Goal: Information Seeking & Learning: Stay updated

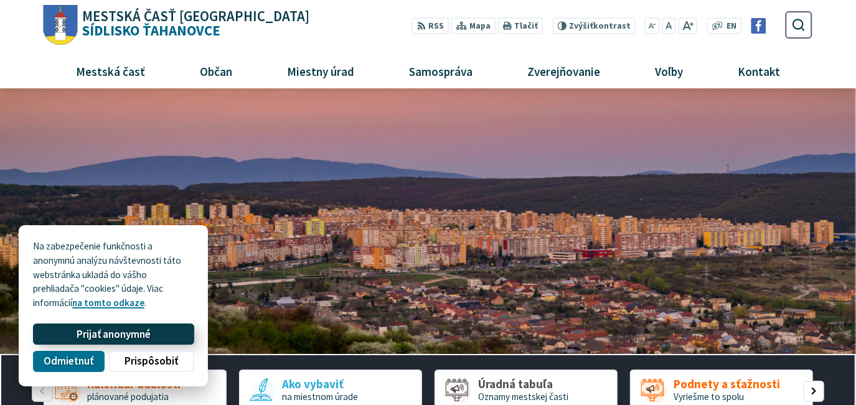
click at [177, 333] on button "Prijať anonymné" at bounding box center [113, 334] width 161 height 21
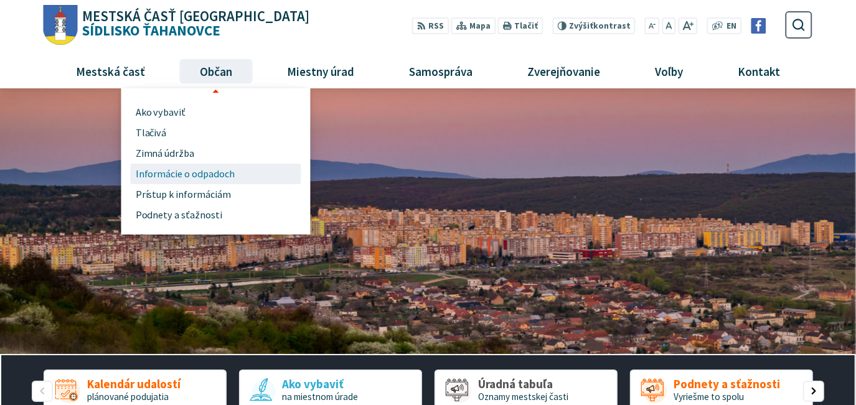
click at [187, 170] on span "Informácie o odpadoch" at bounding box center [186, 174] width 100 height 21
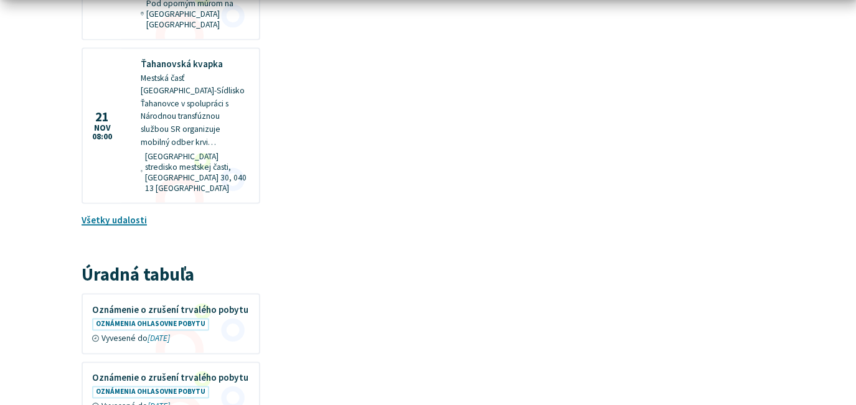
scroll to position [1508, 0]
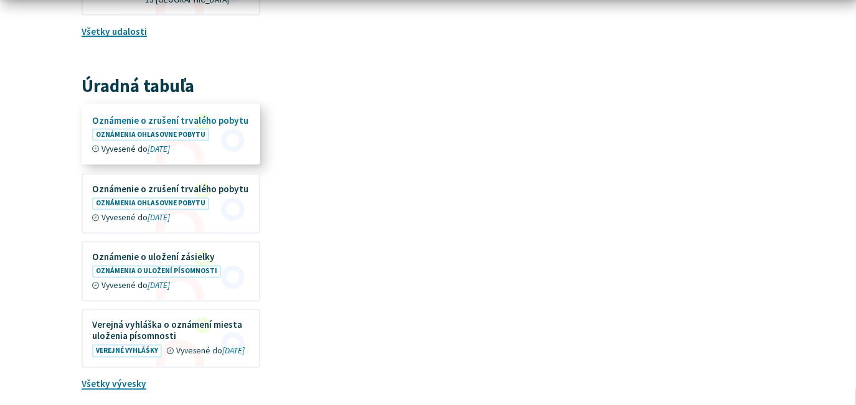
click at [154, 106] on figure at bounding box center [171, 135] width 176 height 58
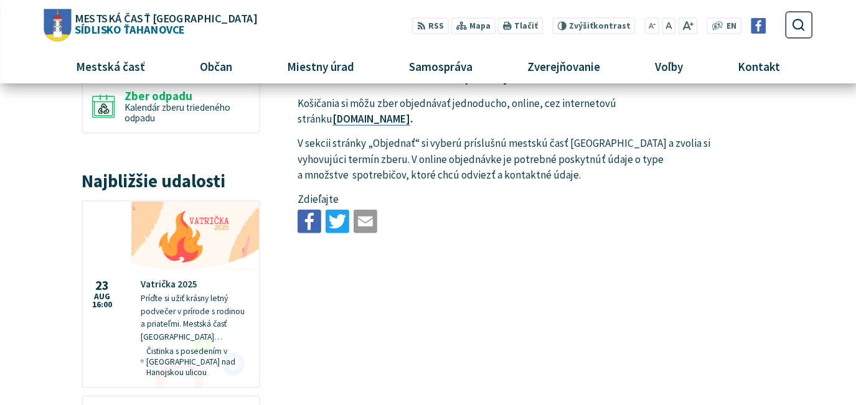
scroll to position [566, 0]
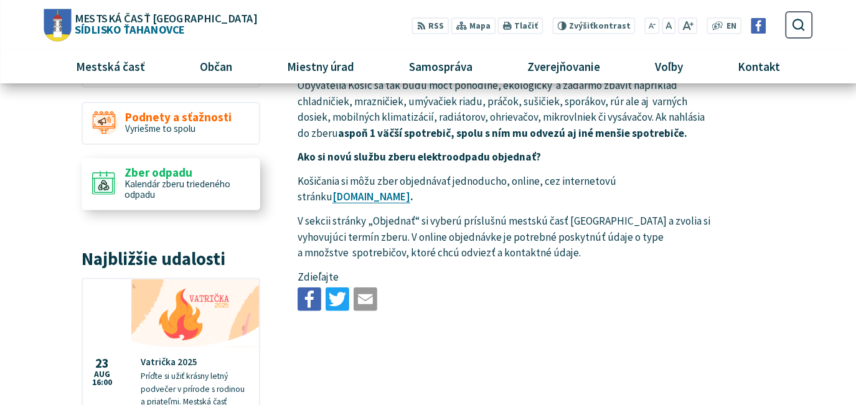
click at [137, 172] on span "Zber odpadu" at bounding box center [186, 172] width 125 height 13
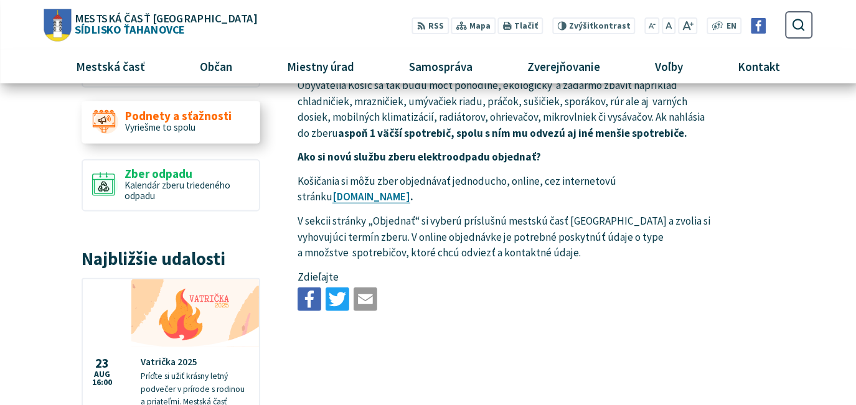
click at [197, 116] on span "Podnety a sťažnosti" at bounding box center [178, 116] width 106 height 13
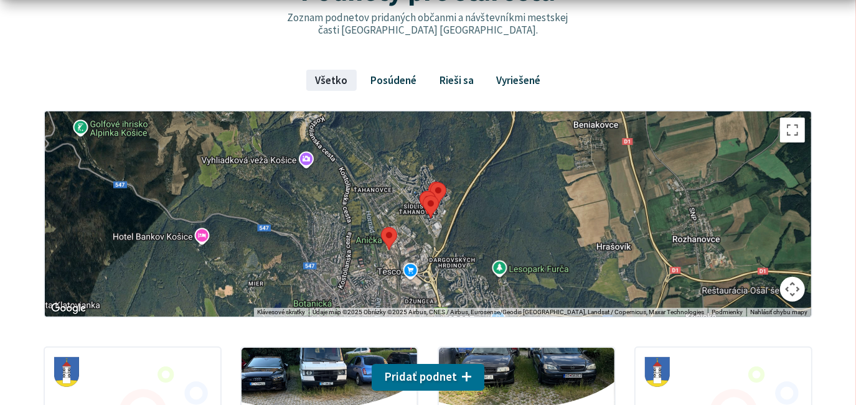
scroll to position [189, 0]
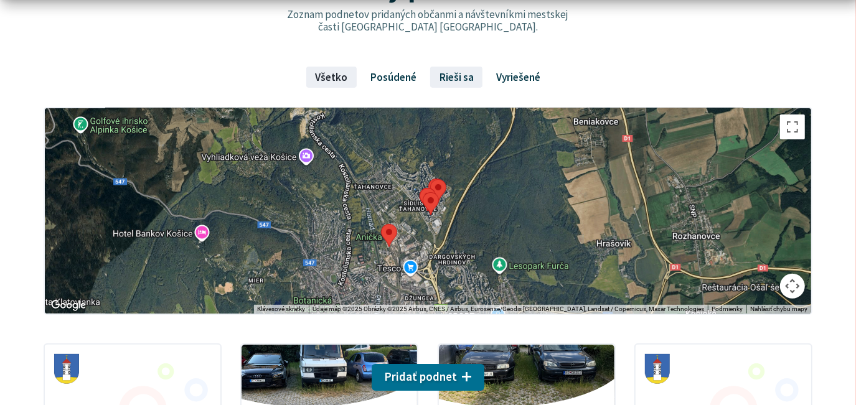
click at [452, 78] on link "Rieši sa" at bounding box center [456, 77] width 52 height 21
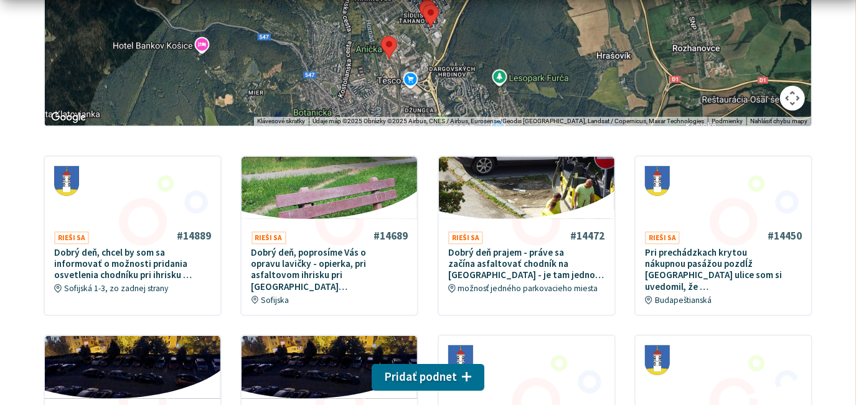
scroll to position [566, 0]
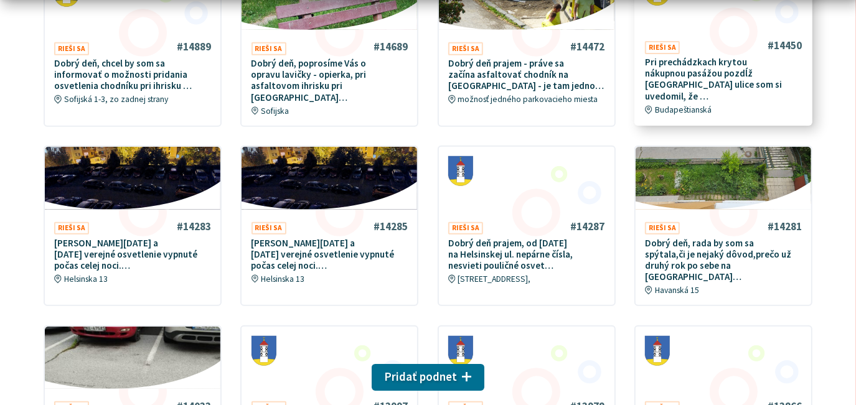
click at [716, 72] on p "Pri prechádzkach krytou nákupnou pasážou pozdĺž Budapeštianskej ulice som si uv…" at bounding box center [723, 79] width 157 height 45
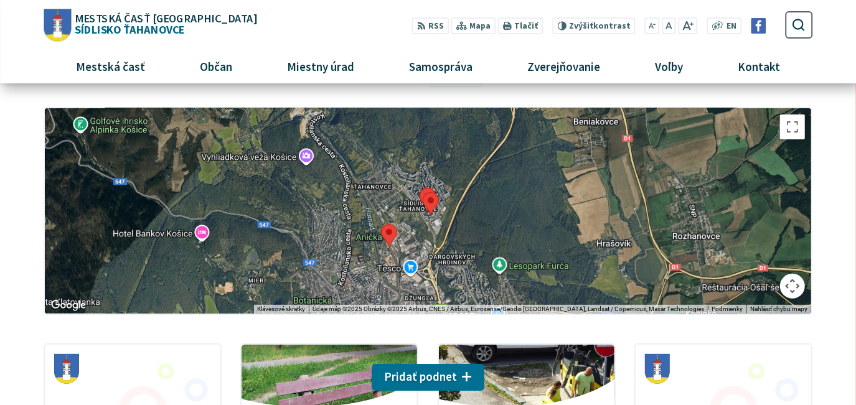
scroll to position [376, 0]
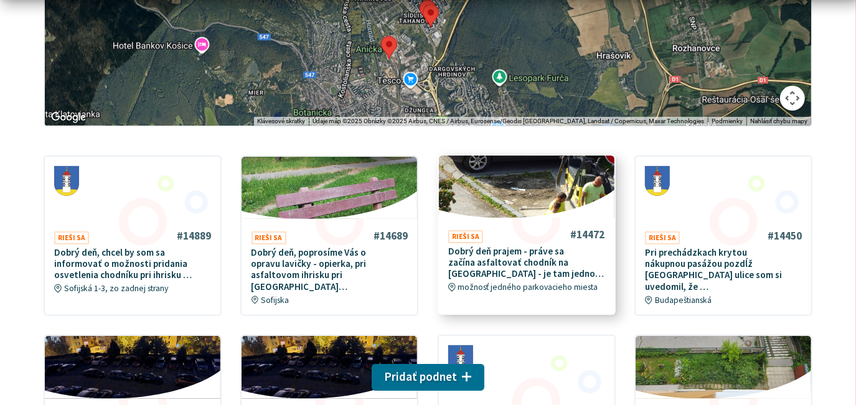
click at [502, 258] on p "Dobrý deň prajem - práve sa začína asfaltovať chodník na Bukureštskej ulici - j…" at bounding box center [526, 263] width 157 height 34
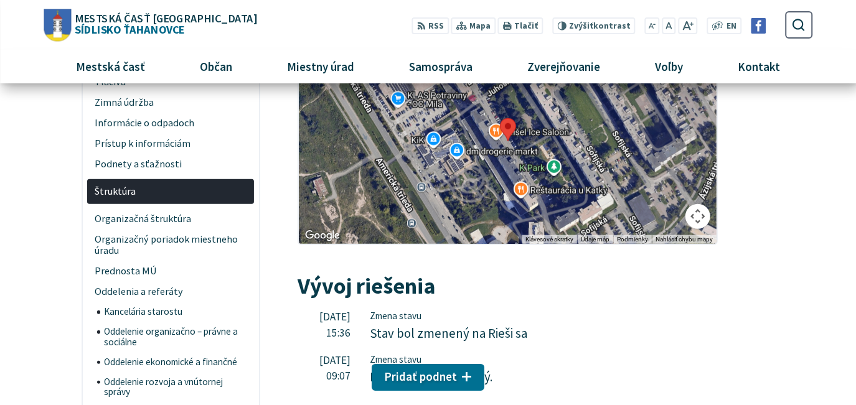
scroll to position [754, 0]
